Goal: Task Accomplishment & Management: Complete application form

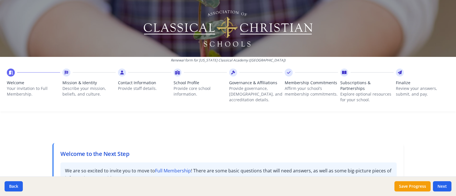
drag, startPoint x: 345, startPoint y: 0, endPoint x: 24, endPoint y: 133, distance: 347.3
click at [24, 133] on div "Renewal form for [US_STATE] Classical Academy ([GEOGRAPHIC_DATA]) Welcome Your …" at bounding box center [228, 98] width 456 height 196
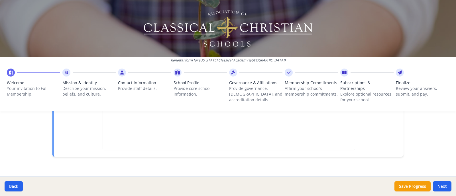
scroll to position [228, 0]
click at [364, 157] on button "Next" at bounding box center [441, 186] width 19 height 10
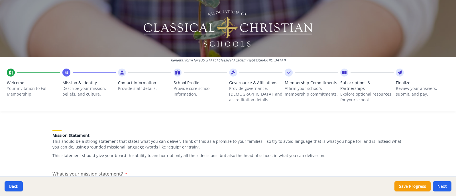
scroll to position [107, 0]
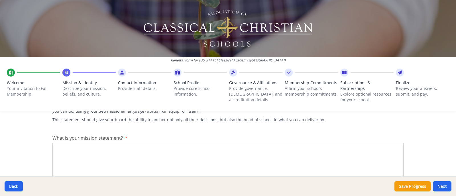
click at [149, 151] on textarea "What is your mission statement?" at bounding box center [227, 162] width 351 height 38
paste textarea "Our mission is to [PERSON_NAME] a love of learning in our students and provide …"
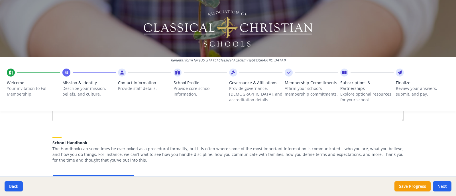
scroll to position [178, 0]
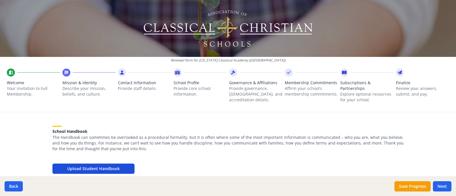
type textarea "Our mission is to [PERSON_NAME] a love of learning in our students and provide …"
click at [126, 157] on button "Upload Student Handbook" at bounding box center [93, 169] width 82 height 10
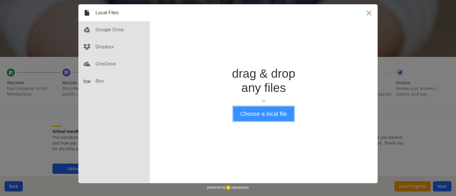
click at [272, 119] on button "Choose a local file" at bounding box center [263, 113] width 61 height 15
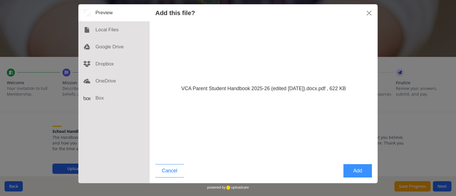
click at [360, 157] on button "Add" at bounding box center [357, 170] width 28 height 13
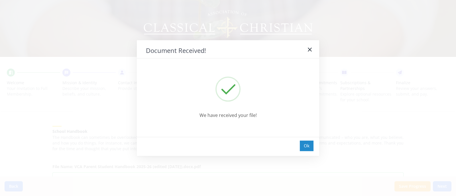
click at [306, 147] on div "Ok" at bounding box center [307, 146] width 14 height 11
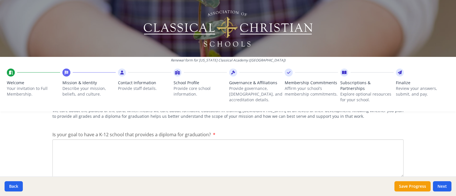
scroll to position [320, 0]
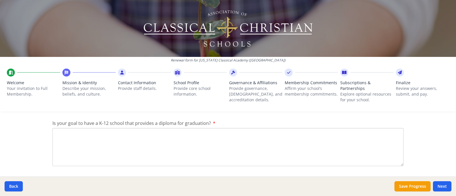
click at [253, 143] on textarea "Is your goal to have a K-12 school that provides a diploma for graduation?" at bounding box center [227, 147] width 351 height 38
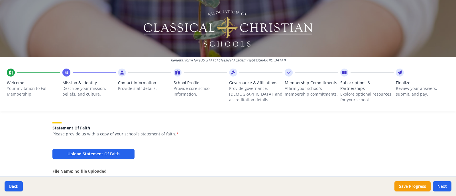
scroll to position [391, 0]
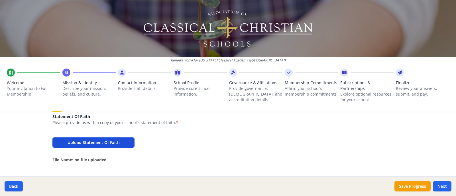
type textarea "yes"
click at [124, 142] on button "Upload Statement Of Faith" at bounding box center [93, 143] width 82 height 10
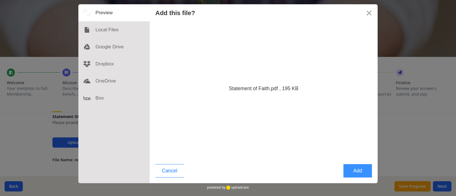
click at [350, 157] on button "Add" at bounding box center [357, 170] width 28 height 13
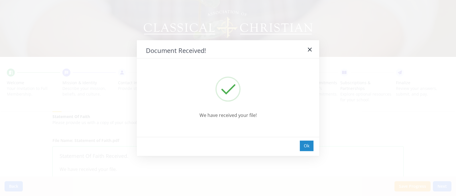
click at [308, 150] on div "Ok" at bounding box center [307, 146] width 14 height 11
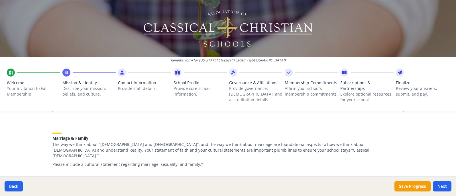
scroll to position [498, 0]
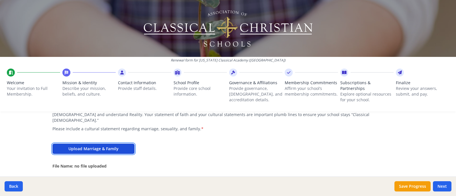
click at [125, 144] on button "Upload Marriage & Family" at bounding box center [93, 149] width 82 height 10
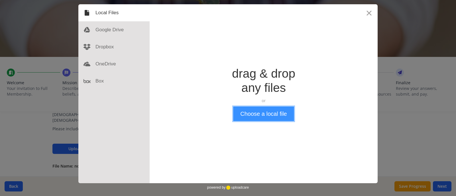
click at [280, 117] on button "Choose a local file" at bounding box center [263, 113] width 61 height 15
click at [364, 15] on button "Close" at bounding box center [368, 12] width 17 height 17
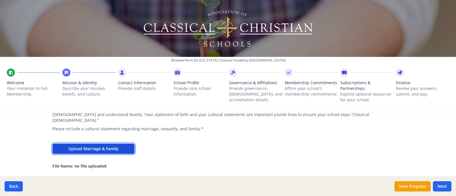
click at [112, 144] on button "Upload Marriage & Family" at bounding box center [93, 149] width 82 height 10
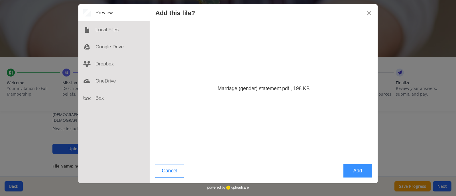
click at [350, 157] on button "Add" at bounding box center [357, 170] width 28 height 13
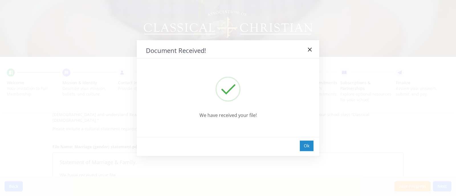
click at [306, 145] on div "Ok" at bounding box center [307, 146] width 14 height 11
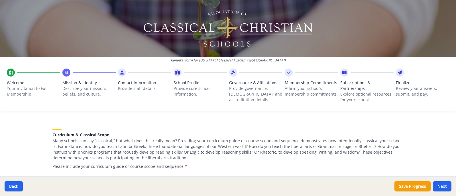
scroll to position [569, 0]
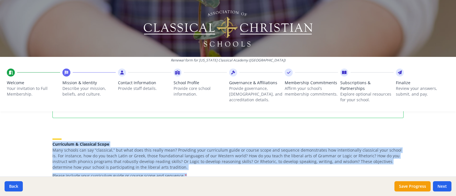
drag, startPoint x: 50, startPoint y: 136, endPoint x: 180, endPoint y: 167, distance: 134.1
click at [180, 157] on div "Curriculum & Classical Scope Many schools can say “classical,” but what does th…" at bounding box center [227, 155] width 351 height 47
copy div "Curriculum & Classical Scope Many schools can say “classical,” but what does th…"
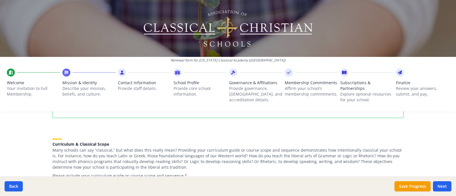
click at [239, 132] on div "Curriculum & Classical Scope Many schools can say “classical,” but what does th…" at bounding box center [227, 155] width 351 height 47
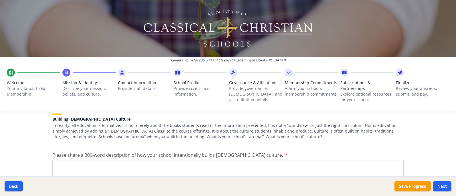
scroll to position [680, 0]
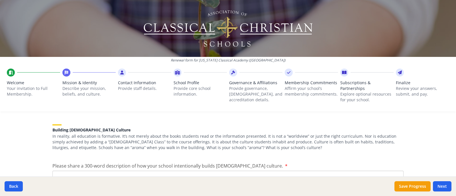
click at [364, 157] on div "Back Save Progress Next" at bounding box center [228, 187] width 456 height 20
click at [364, 157] on button "Save Progress" at bounding box center [412, 186] width 36 height 10
click at [144, 86] on p "Provide staff details." at bounding box center [144, 89] width 53 height 6
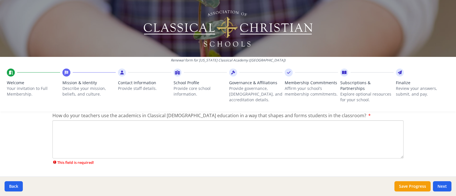
scroll to position [799, 0]
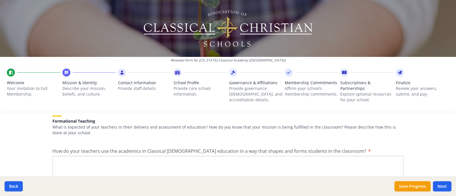
click at [235, 86] on p "Provide governance, [DEMOGRAPHIC_DATA], and accreditation details." at bounding box center [255, 94] width 53 height 17
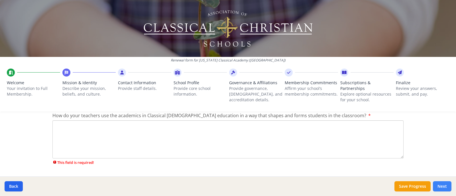
click at [364, 157] on button "Next" at bounding box center [441, 186] width 19 height 10
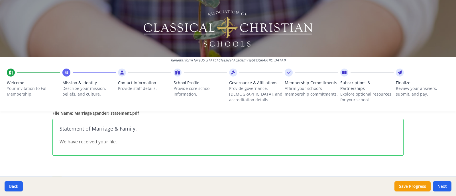
scroll to position [514, 0]
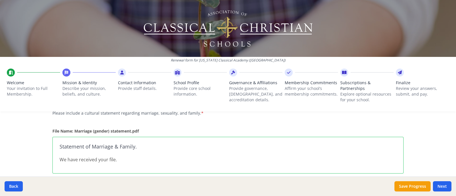
click at [346, 96] on p "Explore optional resources for your school." at bounding box center [366, 96] width 53 height 11
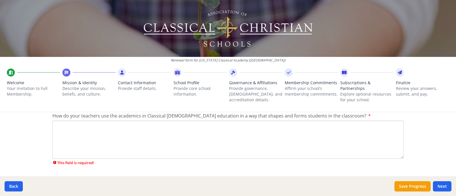
scroll to position [834, 0]
click at [364, 91] on p "Review your answers, submit, and pay." at bounding box center [421, 91] width 53 height 11
click at [286, 91] on p "Affirm your school’s membership commitments." at bounding box center [310, 91] width 53 height 11
click at [254, 91] on p "Provide governance, [DEMOGRAPHIC_DATA], and accreditation details." at bounding box center [255, 94] width 53 height 17
click at [186, 83] on span "School Profile" at bounding box center [199, 83] width 53 height 6
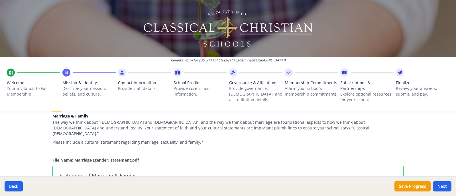
scroll to position [485, 0]
click at [364, 157] on button "Save Progress" at bounding box center [412, 186] width 36 height 10
click at [357, 28] on div at bounding box center [228, 28] width 456 height 57
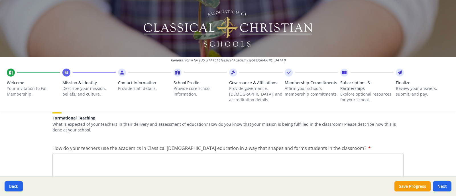
scroll to position [790, 0]
click at [350, 96] on p "Explore optional resources for your school." at bounding box center [366, 96] width 53 height 11
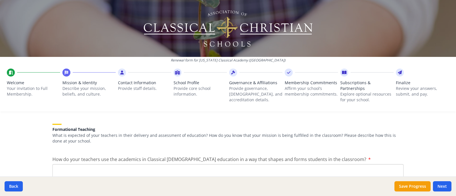
scroll to position [834, 0]
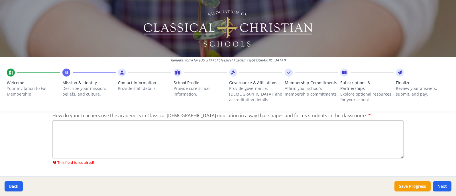
click at [364, 85] on span "Finalize" at bounding box center [421, 83] width 53 height 6
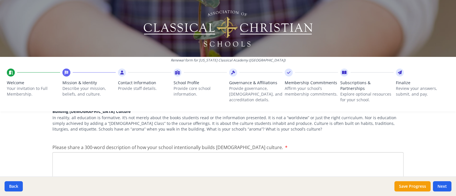
scroll to position [692, 0]
